Goal: Information Seeking & Learning: Learn about a topic

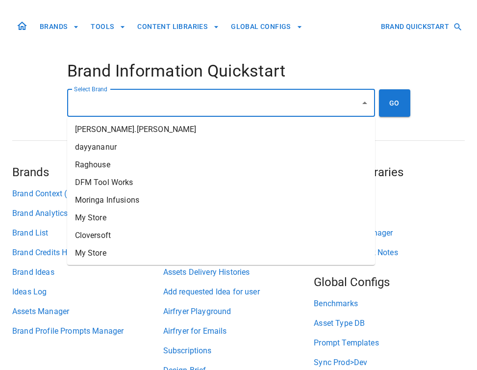
click at [102, 104] on input "Select Brand" at bounding box center [214, 103] width 284 height 19
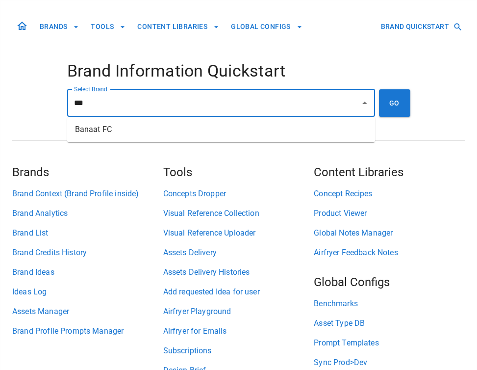
click at [83, 132] on li "Banaat FC" at bounding box center [221, 130] width 308 height 18
type input "*********"
click at [397, 103] on button "GO" at bounding box center [394, 102] width 31 height 27
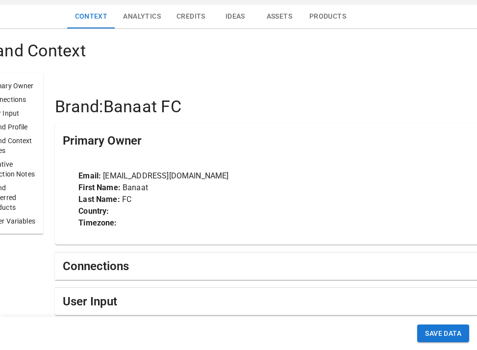
scroll to position [116, 0]
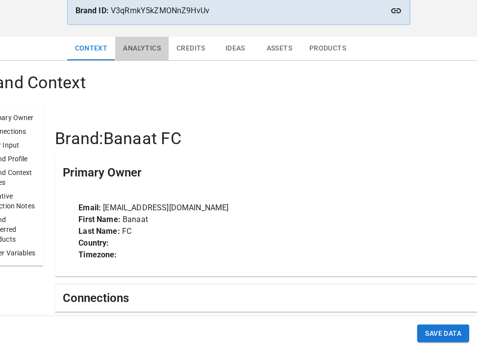
click at [147, 53] on button "Analytics" at bounding box center [141, 49] width 53 height 24
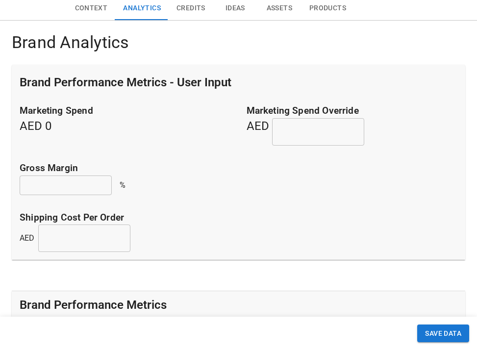
scroll to position [129, 0]
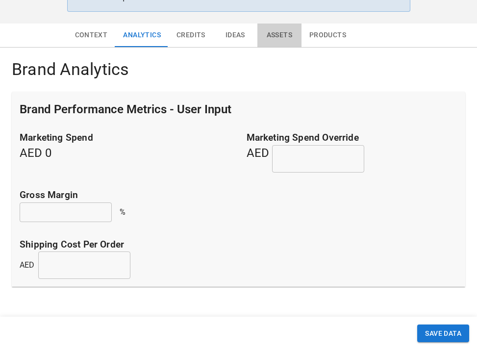
click at [276, 36] on button "Assets" at bounding box center [279, 36] width 44 height 24
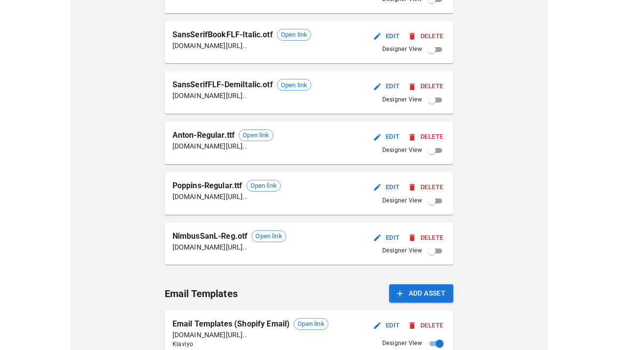
scroll to position [708, 0]
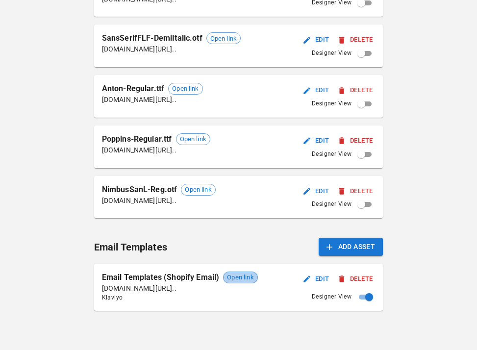
click at [243, 278] on span "Open link" at bounding box center [240, 278] width 33 height 10
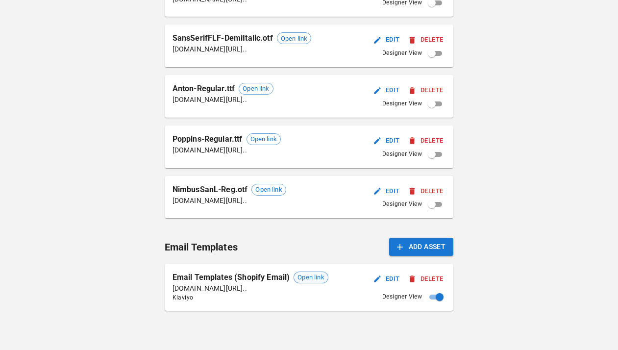
click at [321, 277] on span "Open link" at bounding box center [310, 278] width 33 height 10
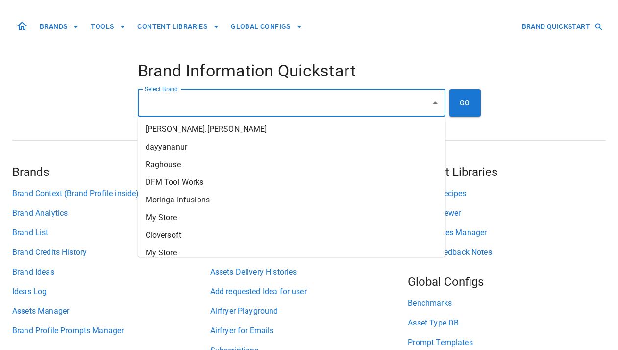
click at [296, 109] on input "Select Brand" at bounding box center [284, 103] width 284 height 19
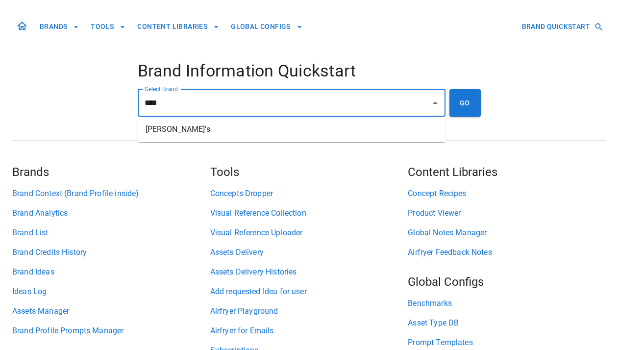
click at [296, 130] on li "[PERSON_NAME]'s" at bounding box center [292, 130] width 308 height 18
type input "*******"
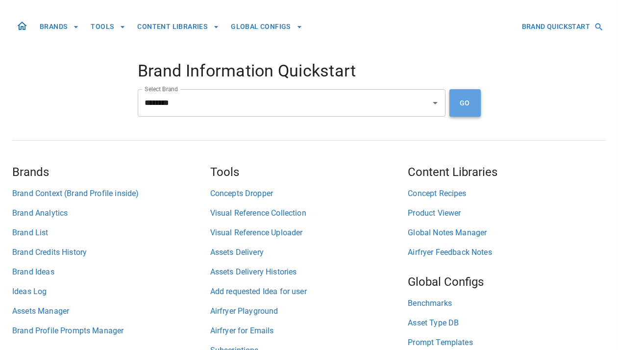
click at [476, 109] on button "GO" at bounding box center [465, 102] width 31 height 27
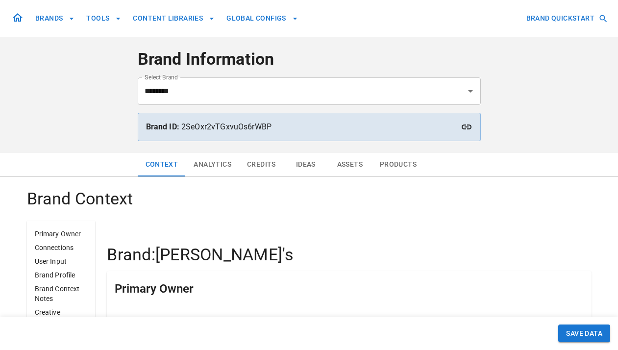
click at [350, 167] on button "Assets" at bounding box center [350, 165] width 44 height 24
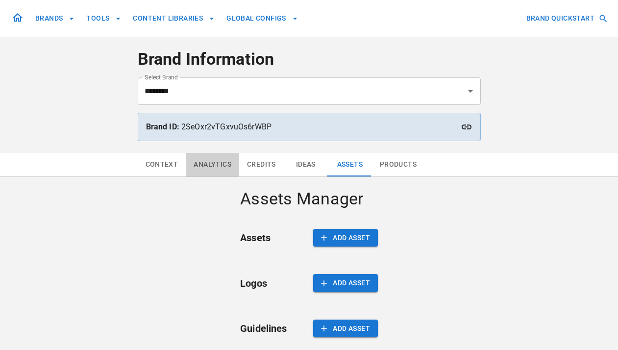
click at [218, 155] on button "Analytics" at bounding box center [212, 165] width 53 height 24
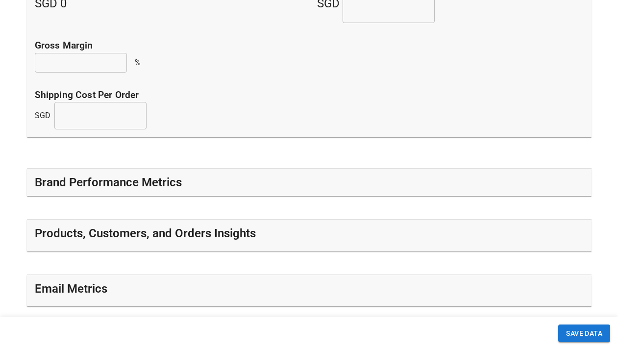
click at [219, 174] on div "Brand Performance Metrics" at bounding box center [309, 182] width 565 height 27
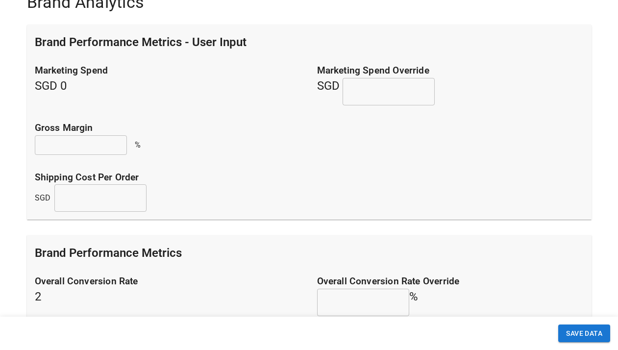
scroll to position [236, 0]
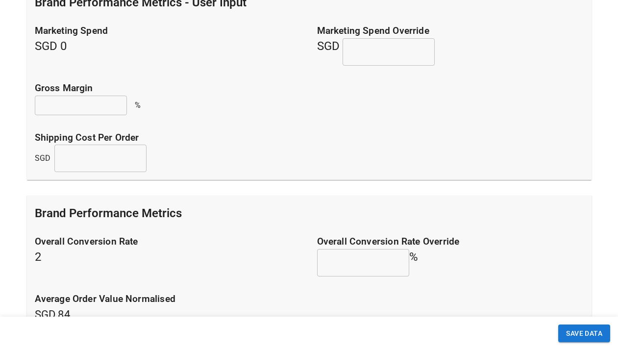
click at [196, 213] on div "Brand Performance Metrics" at bounding box center [309, 214] width 549 height 16
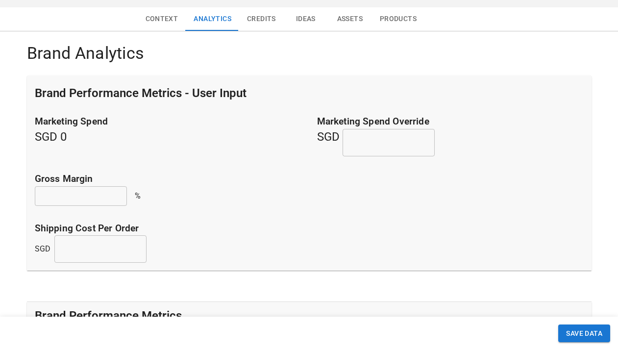
scroll to position [138, 0]
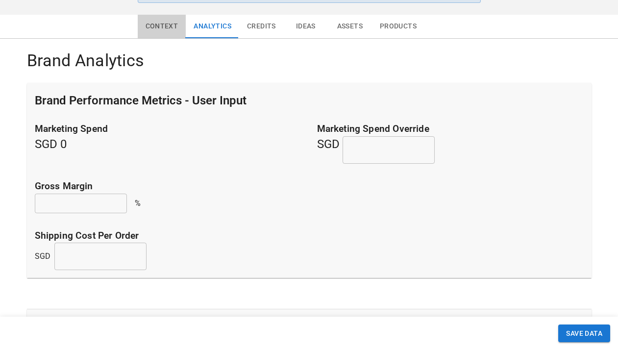
click at [157, 24] on button "Context" at bounding box center [162, 27] width 49 height 24
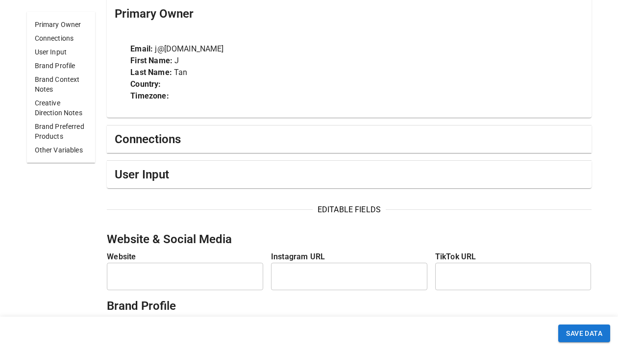
scroll to position [283, 0]
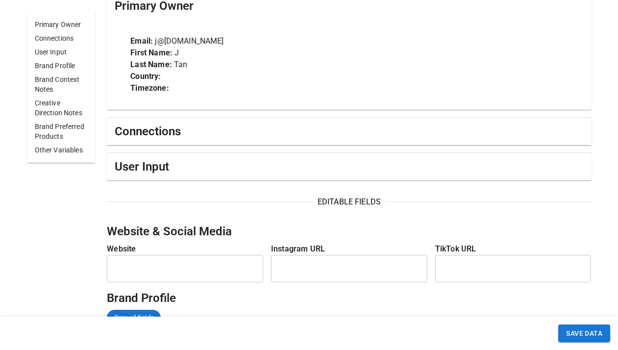
click at [224, 133] on div "Connections" at bounding box center [349, 132] width 469 height 16
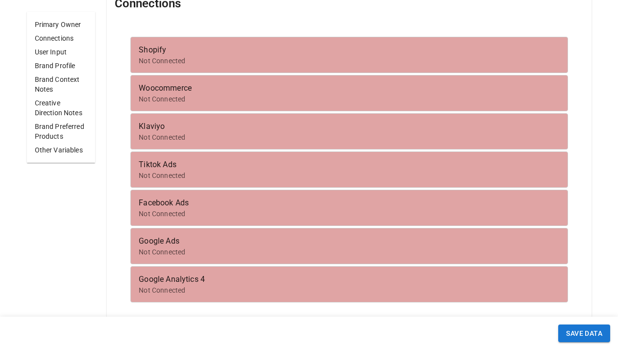
scroll to position [418, 0]
